Goal: Information Seeking & Learning: Learn about a topic

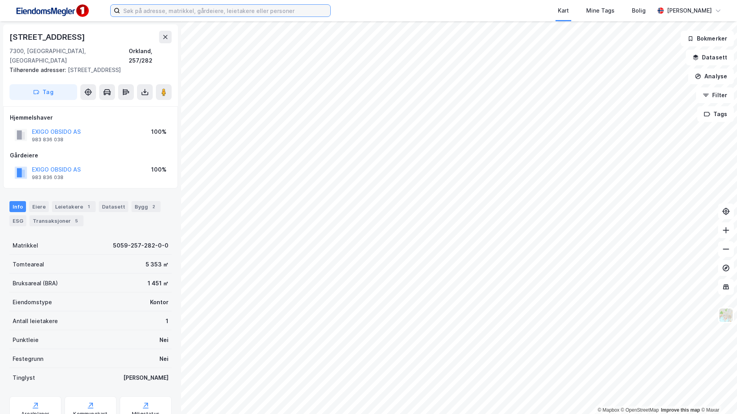
click at [256, 13] on input at bounding box center [225, 11] width 210 height 12
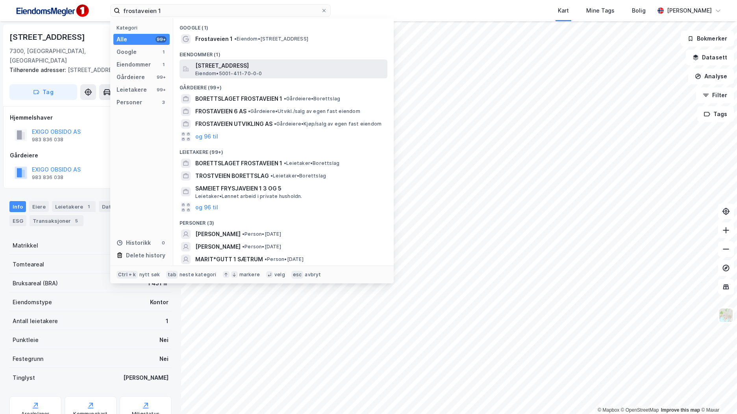
click at [235, 61] on span "[STREET_ADDRESS]" at bounding box center [289, 65] width 189 height 9
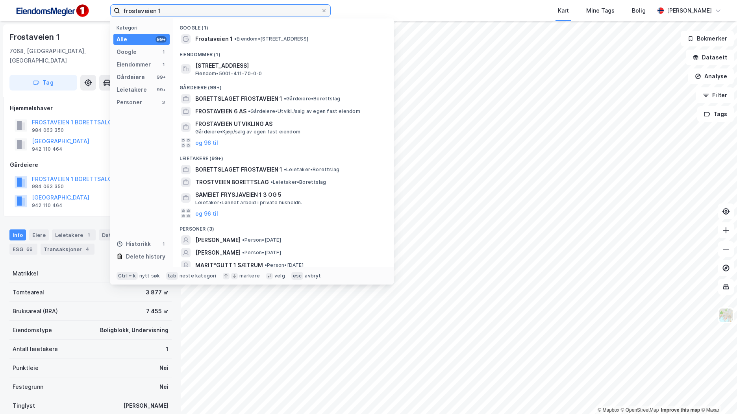
drag, startPoint x: 131, startPoint y: 8, endPoint x: 30, endPoint y: 2, distance: 101.4
click at [27, 1] on div "frostaveien 1 Kategori Alle 99+ Google 1 Eiendommer 1 Gårdeiere 99+ Leietakere …" at bounding box center [368, 10] width 737 height 21
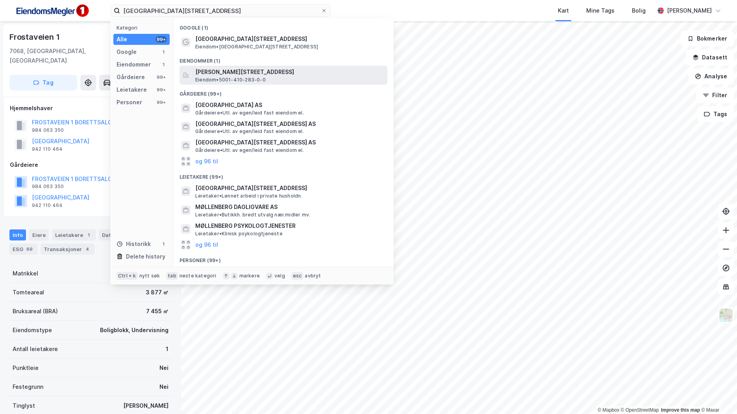
click at [262, 71] on span "[PERSON_NAME][STREET_ADDRESS]" at bounding box center [289, 71] width 189 height 9
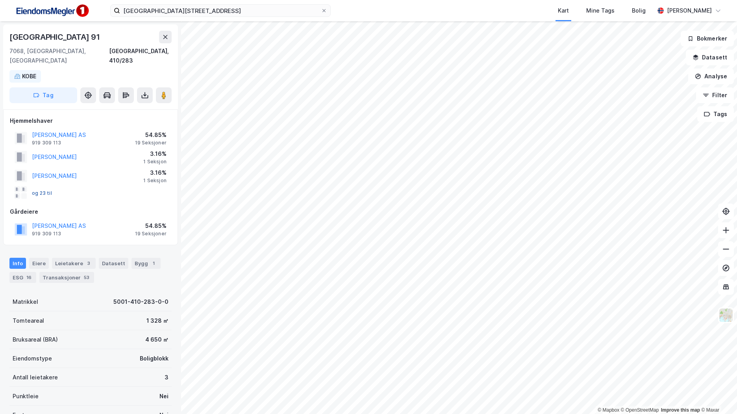
click at [0, 0] on button "og 23 til" at bounding box center [0, 0] width 0 height 0
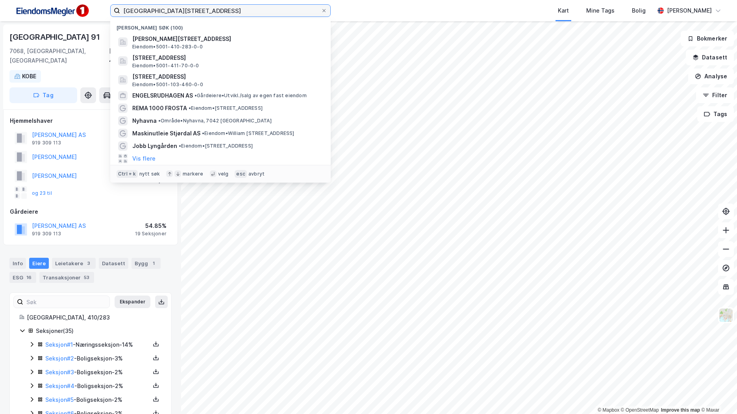
drag, startPoint x: 212, startPoint y: 10, endPoint x: 118, endPoint y: 4, distance: 93.9
click at [118, 4] on label "[GEOGRAPHIC_DATA][STREET_ADDRESS]" at bounding box center [220, 10] width 221 height 13
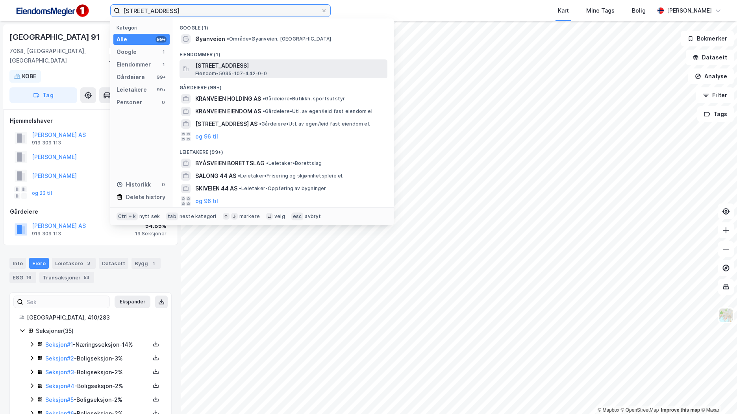
type input "[STREET_ADDRESS]"
click at [273, 73] on div "[STREET_ADDRESS] Eiendom • 5035-107-442-0-0" at bounding box center [290, 69] width 191 height 16
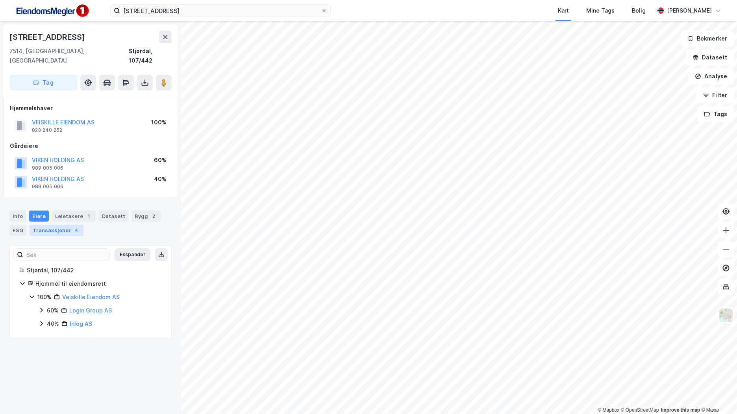
click at [65, 225] on div "Transaksjoner 4" at bounding box center [57, 230] width 54 height 11
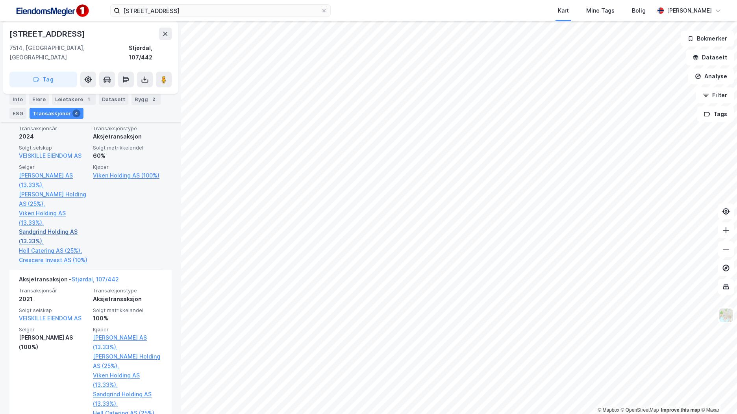
scroll to position [236, 0]
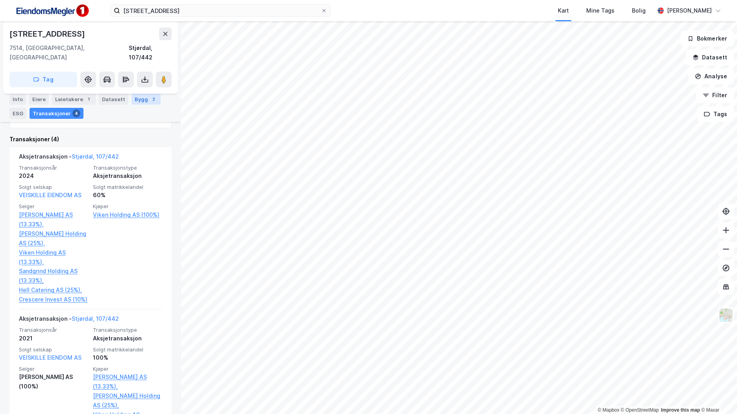
click at [150, 100] on div "2" at bounding box center [154, 99] width 8 height 8
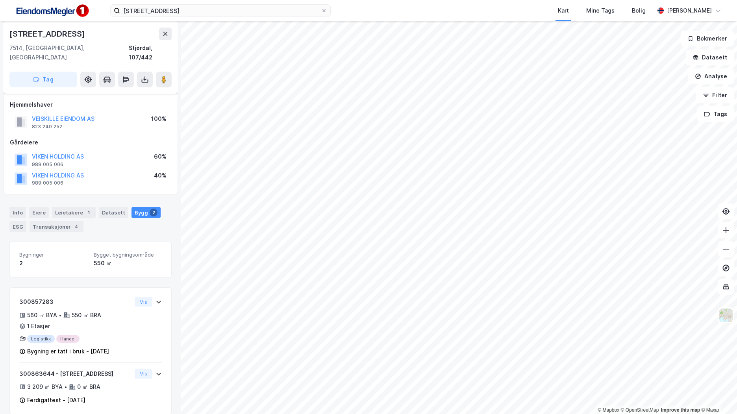
scroll to position [4, 0]
click at [18, 206] on div "Info" at bounding box center [17, 211] width 17 height 11
